Goal: Transaction & Acquisition: Purchase product/service

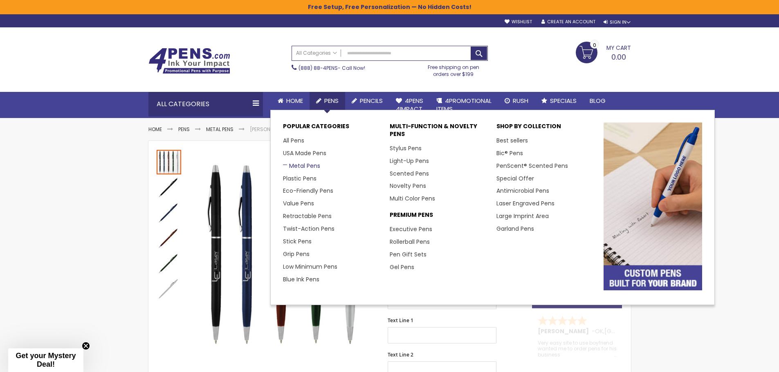
click at [303, 166] on link "Metal Pens" at bounding box center [301, 166] width 37 height 8
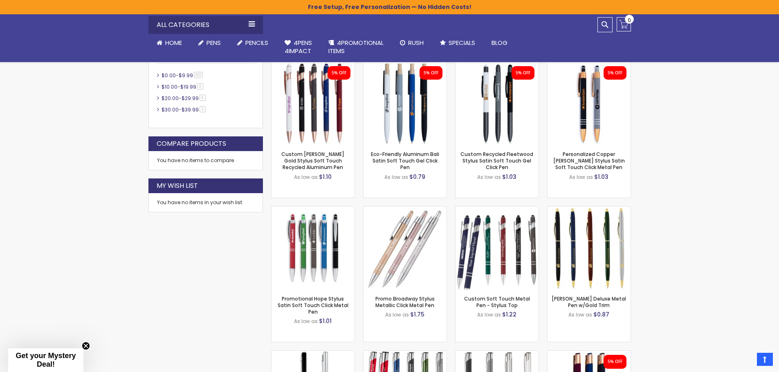
scroll to position [368, 0]
click at [588, 109] on img at bounding box center [588, 103] width 83 height 83
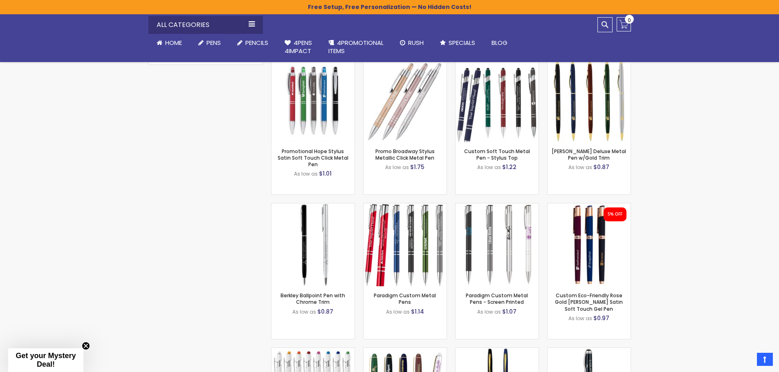
scroll to position [531, 0]
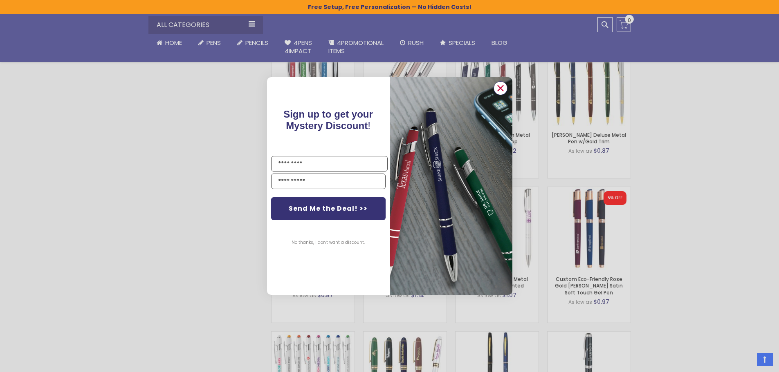
click at [500, 87] on circle "Close dialog" at bounding box center [500, 88] width 12 height 12
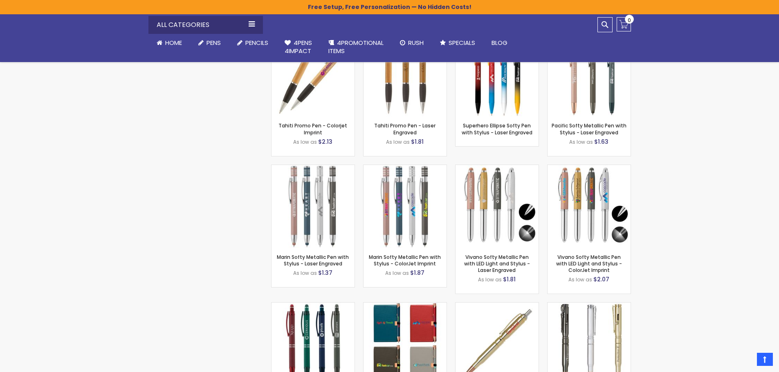
scroll to position [6908, 0]
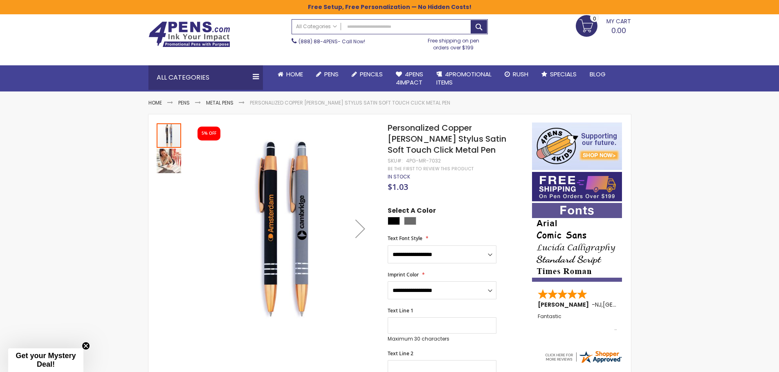
scroll to position [41, 0]
